Goal: Transaction & Acquisition: Purchase product/service

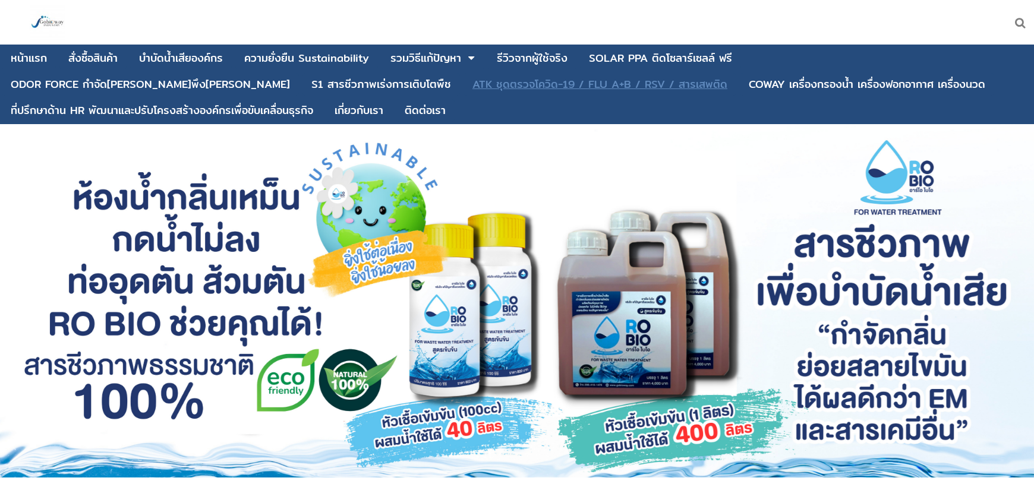
click at [472, 83] on div "ATK ชุดตรวจโควิด-19 / FLU A+B / RSV / สารเสพติด" at bounding box center [599, 84] width 255 height 11
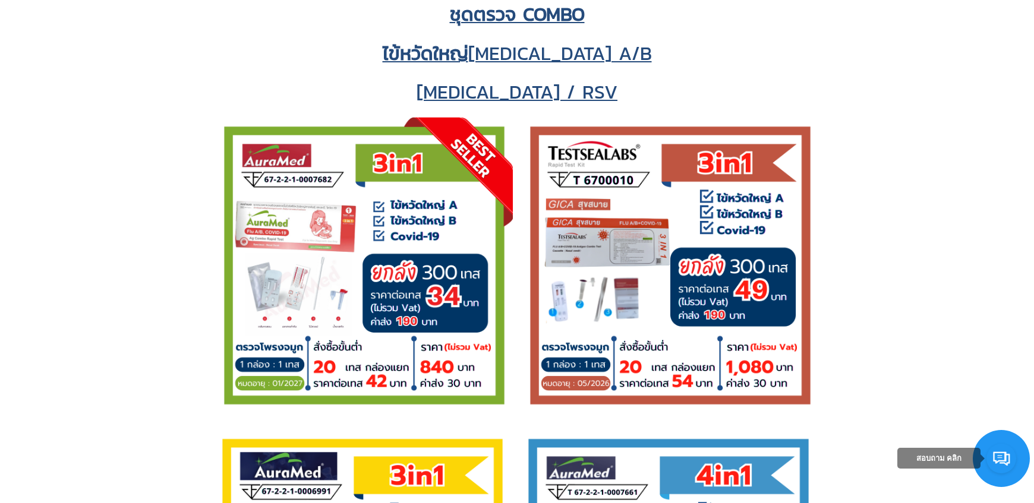
scroll to position [1923, 0]
